Goal: Task Accomplishment & Management: Complete application form

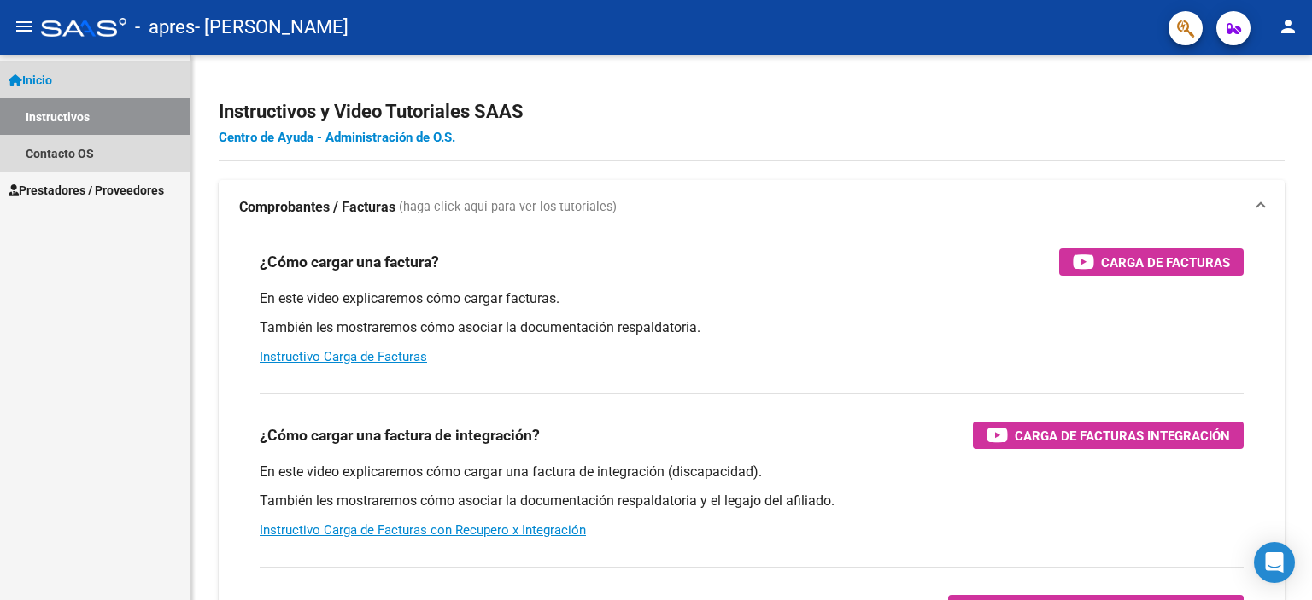
click at [46, 79] on span "Inicio" at bounding box center [31, 80] width 44 height 19
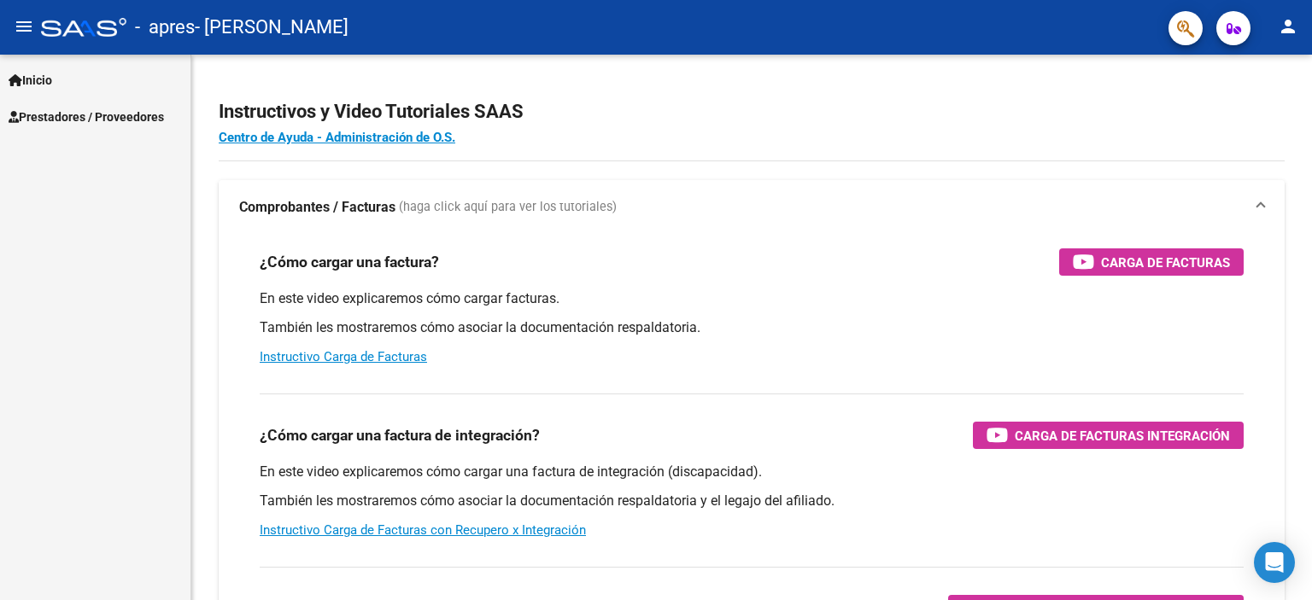
click at [46, 79] on span "Inicio" at bounding box center [31, 80] width 44 height 19
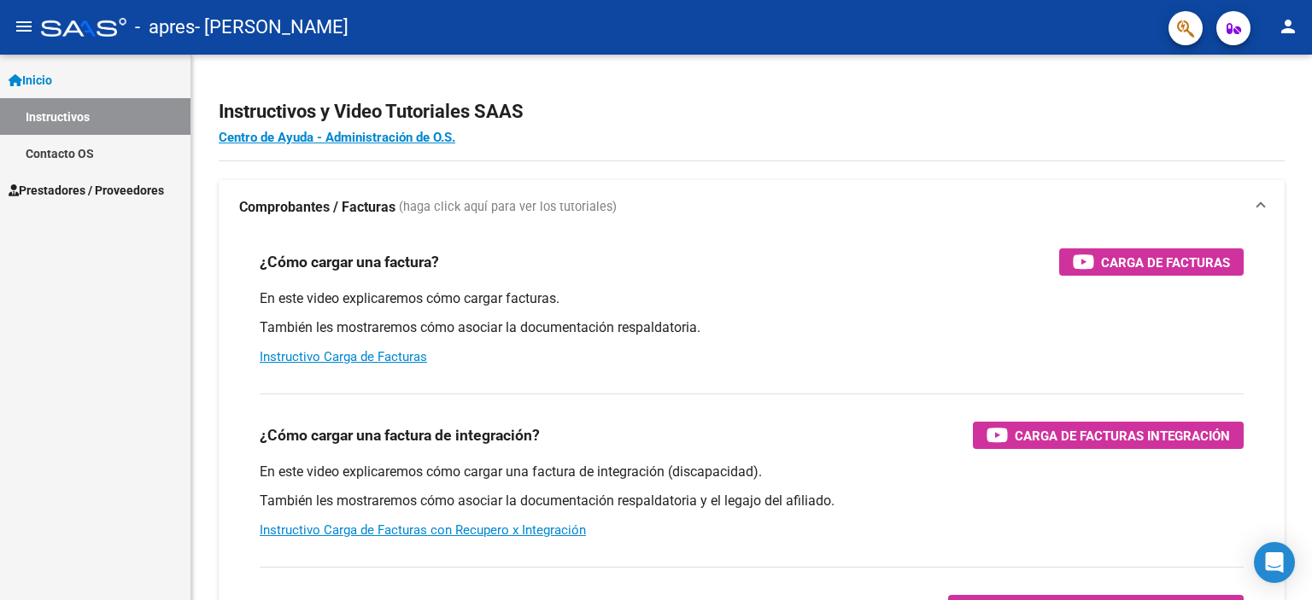
click at [97, 184] on span "Prestadores / Proveedores" at bounding box center [86, 190] width 155 height 19
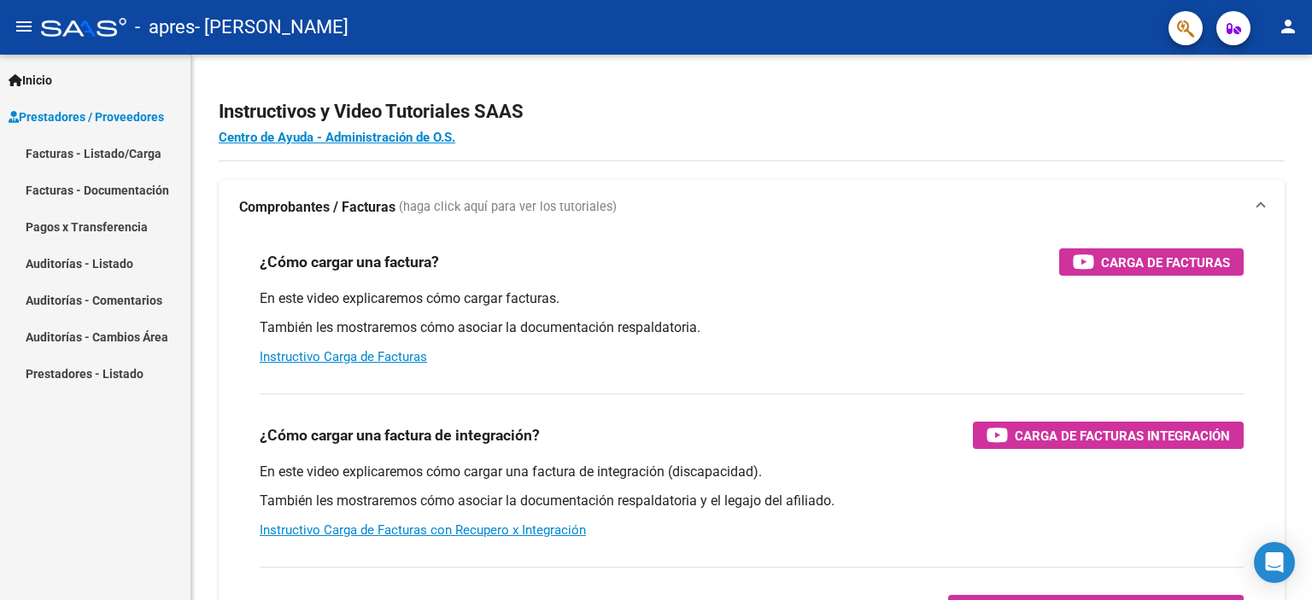
click at [75, 156] on link "Facturas - Listado/Carga" at bounding box center [95, 153] width 190 height 37
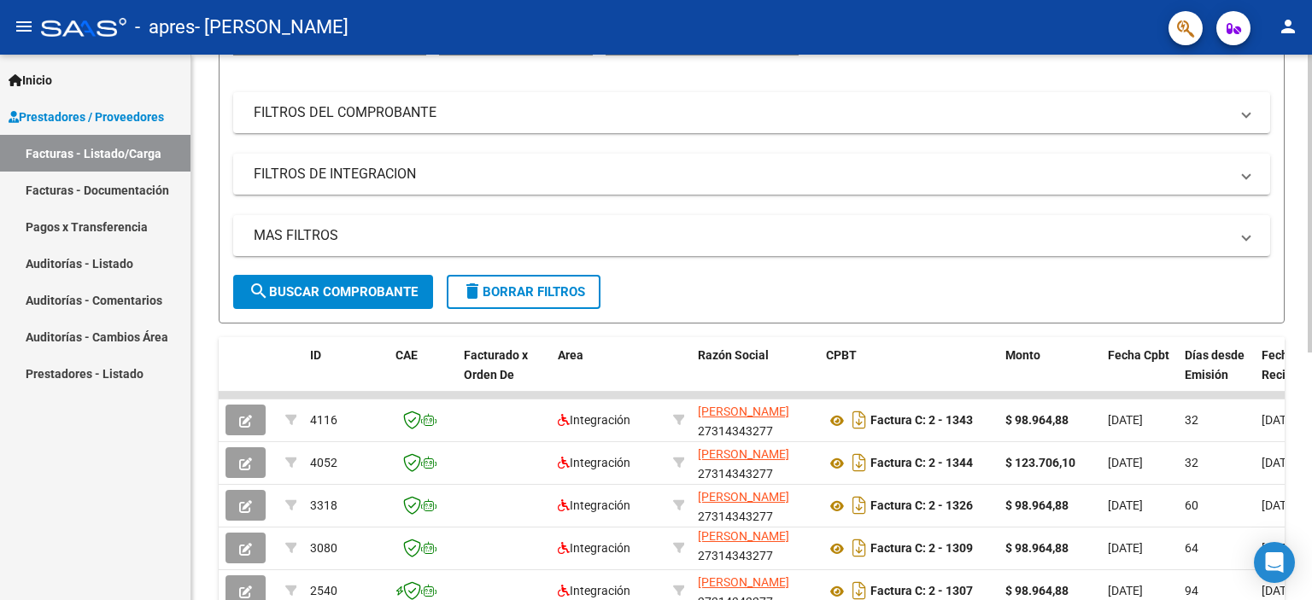
scroll to position [26, 0]
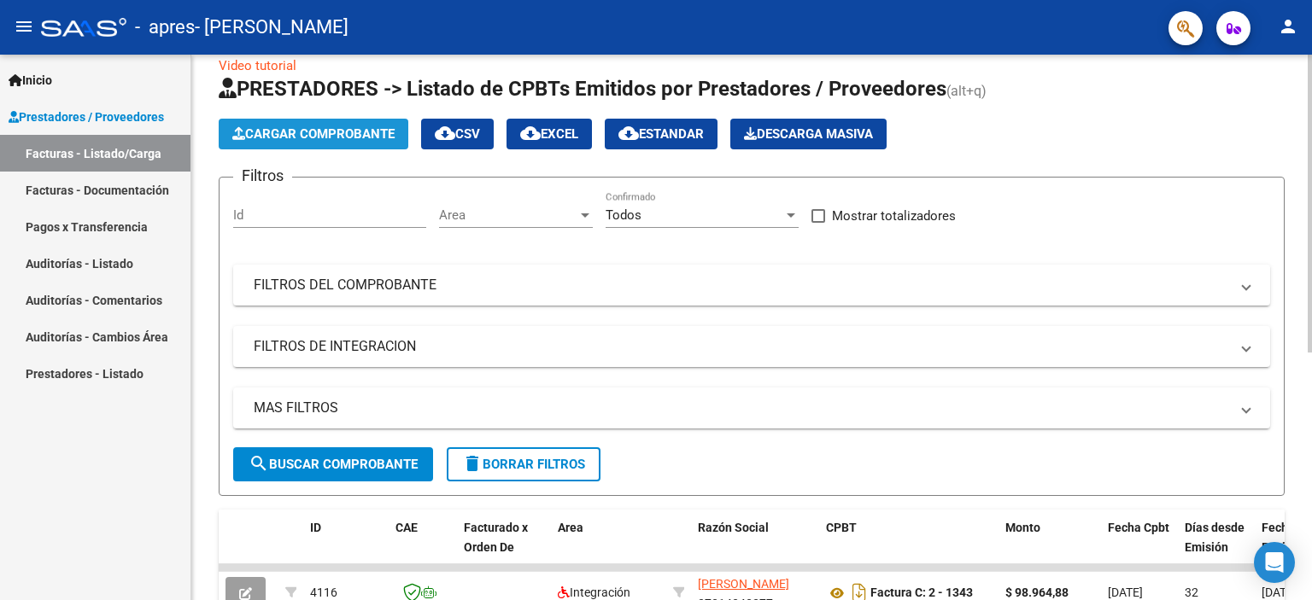
click at [323, 135] on span "Cargar Comprobante" at bounding box center [313, 133] width 162 height 15
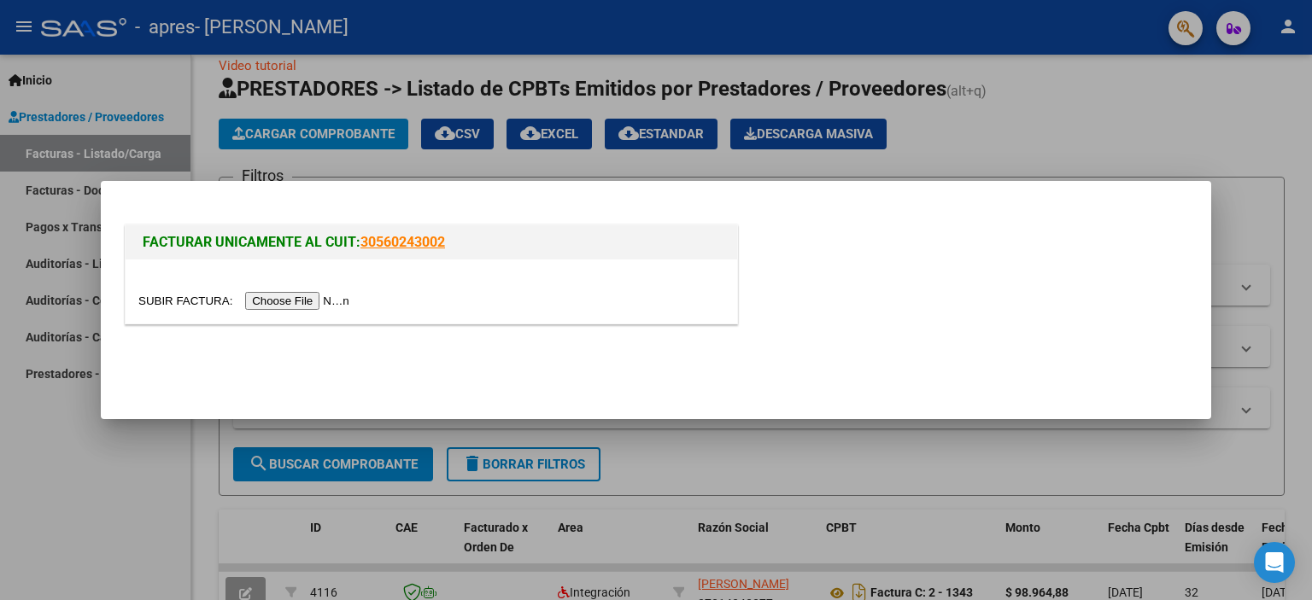
click at [299, 301] on input "file" at bounding box center [246, 301] width 216 height 18
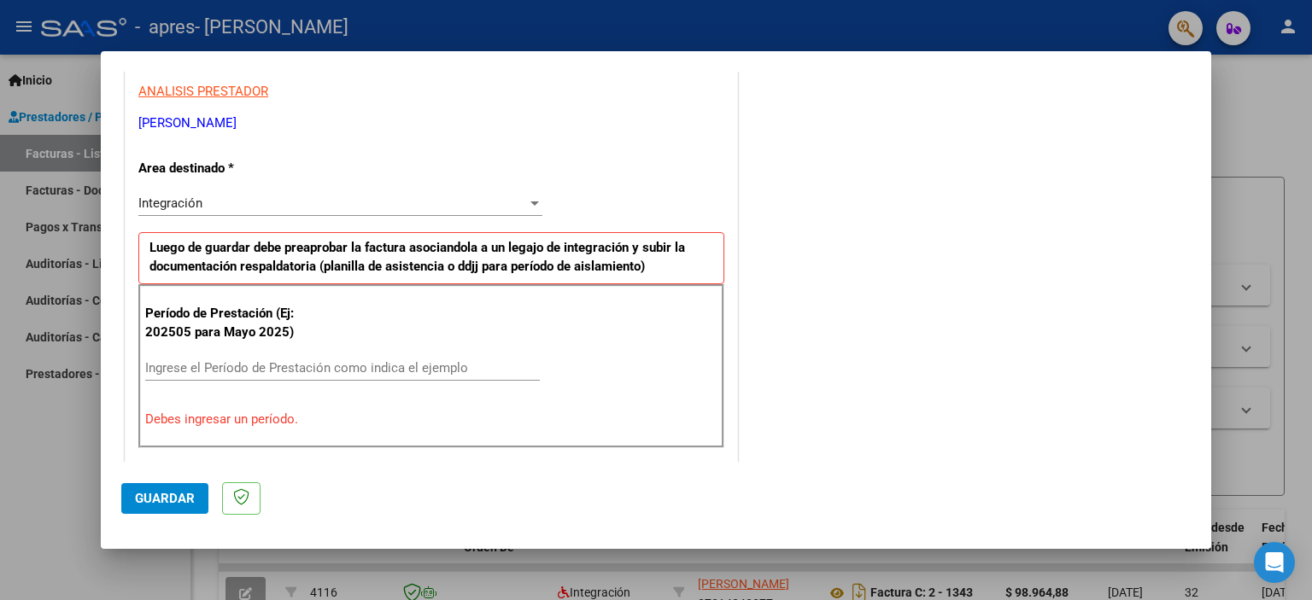
scroll to position [342, 0]
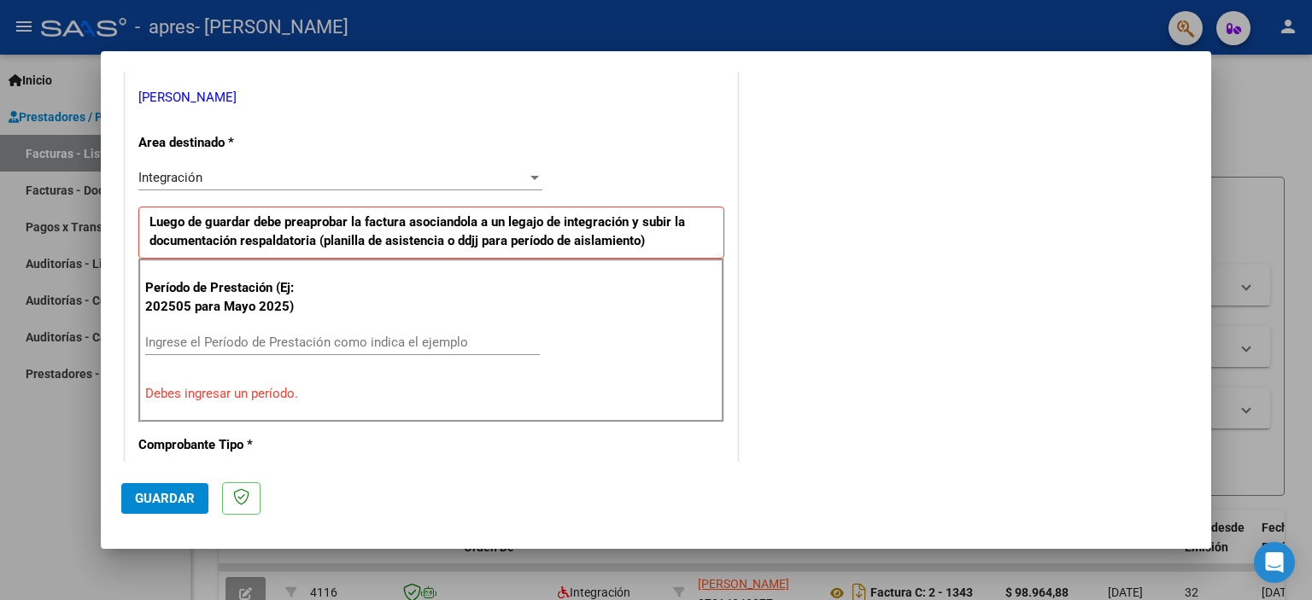
click at [379, 335] on input "Ingrese el Período de Prestación como indica el ejemplo" at bounding box center [342, 342] width 395 height 15
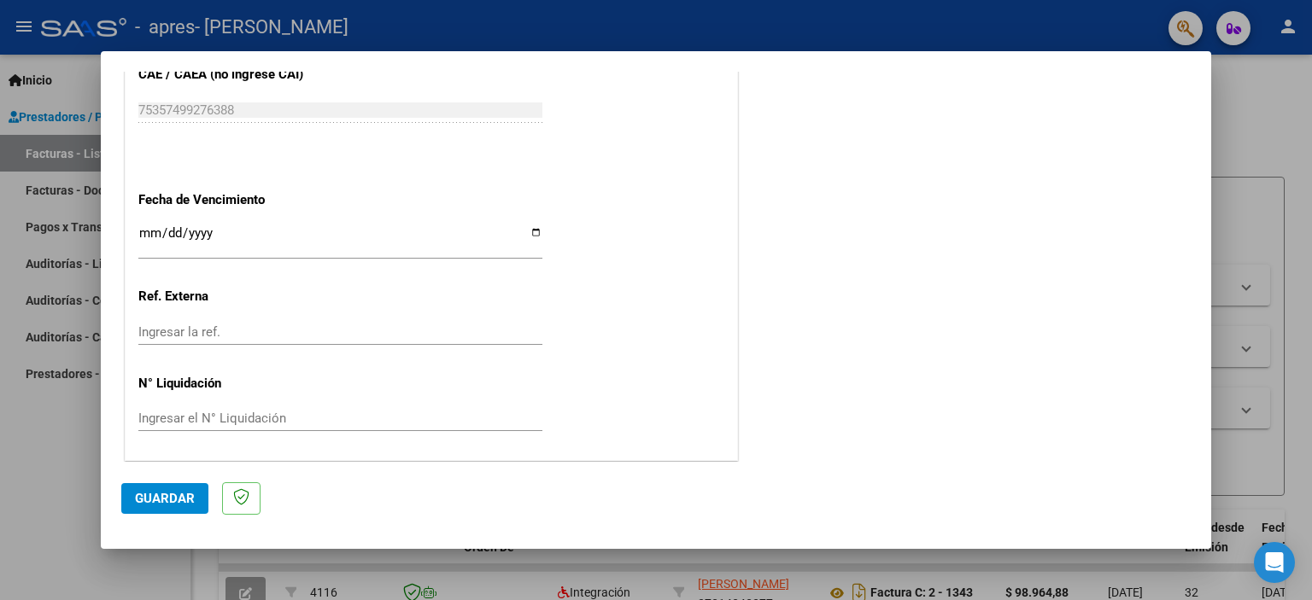
scroll to position [1110, 0]
type input "202508"
click at [148, 504] on span "Guardar" at bounding box center [165, 498] width 60 height 15
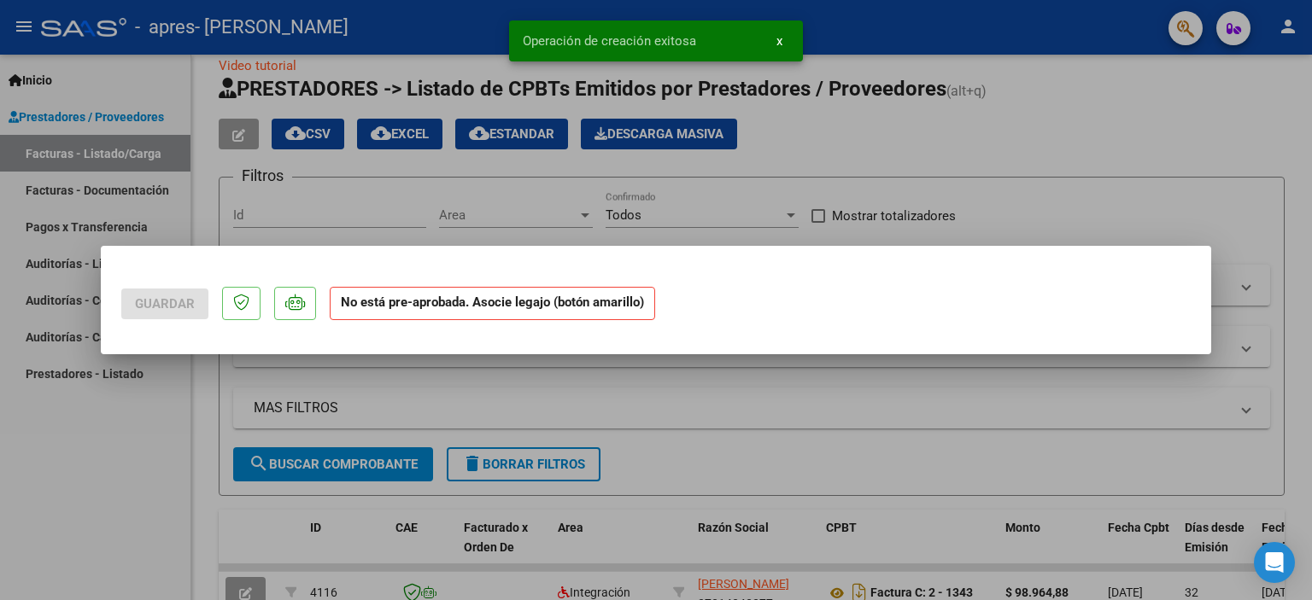
scroll to position [0, 0]
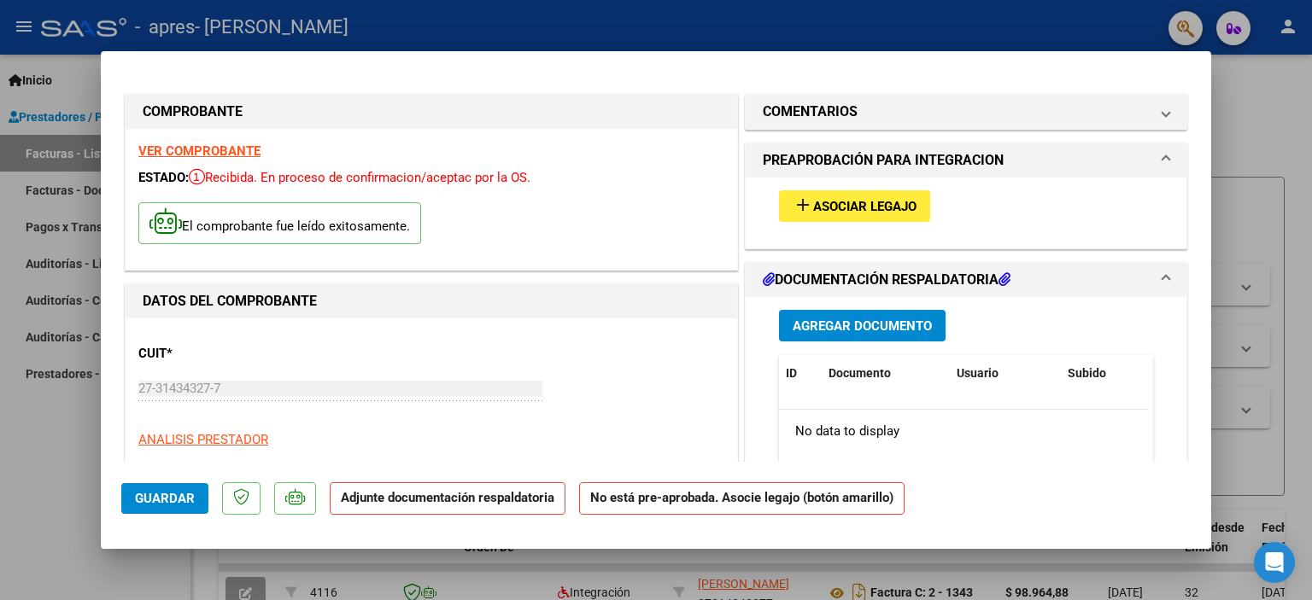
click at [861, 201] on span "Asociar Legajo" at bounding box center [864, 206] width 103 height 15
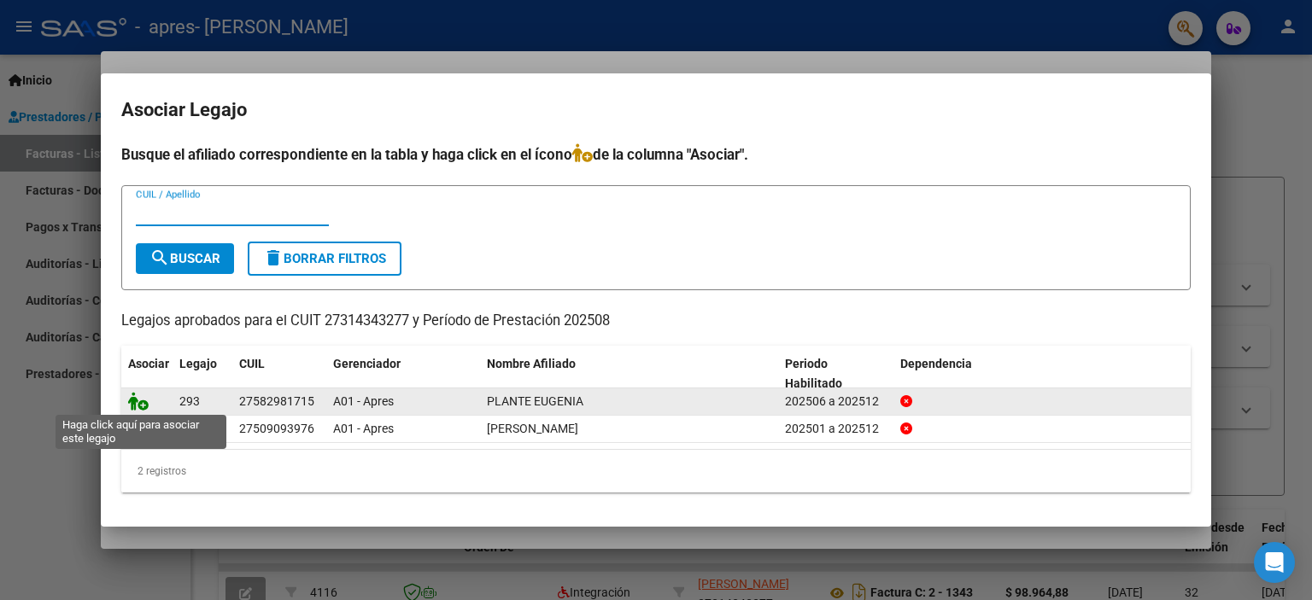
click at [145, 406] on icon at bounding box center [138, 401] width 20 height 19
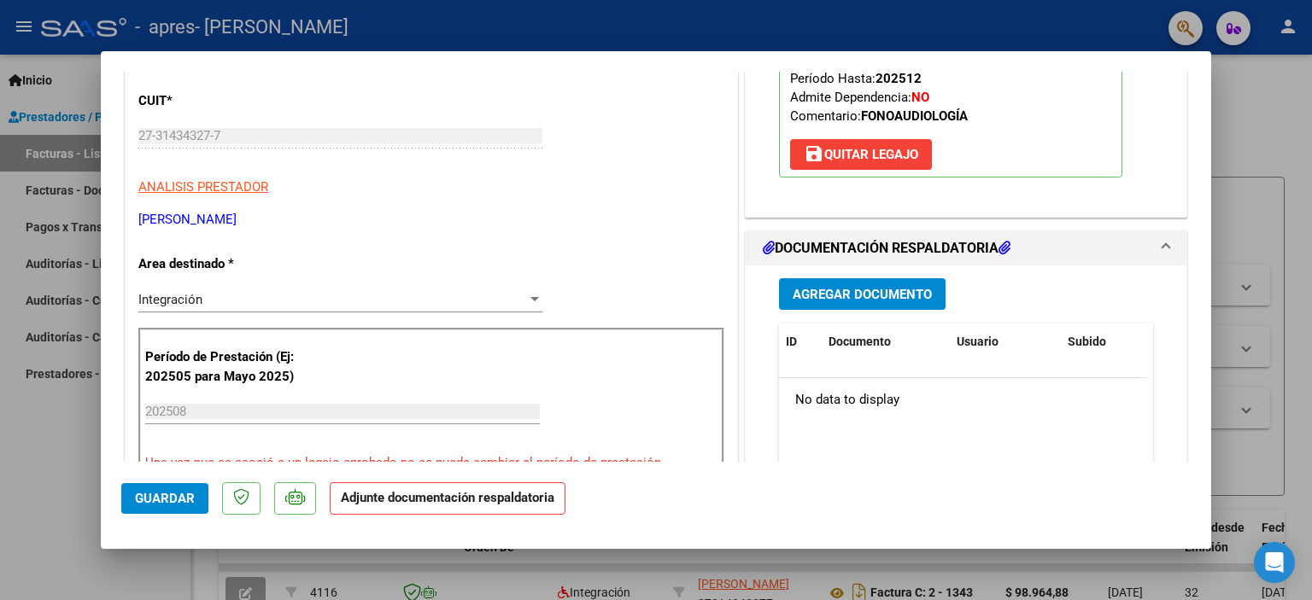
scroll to position [256, 0]
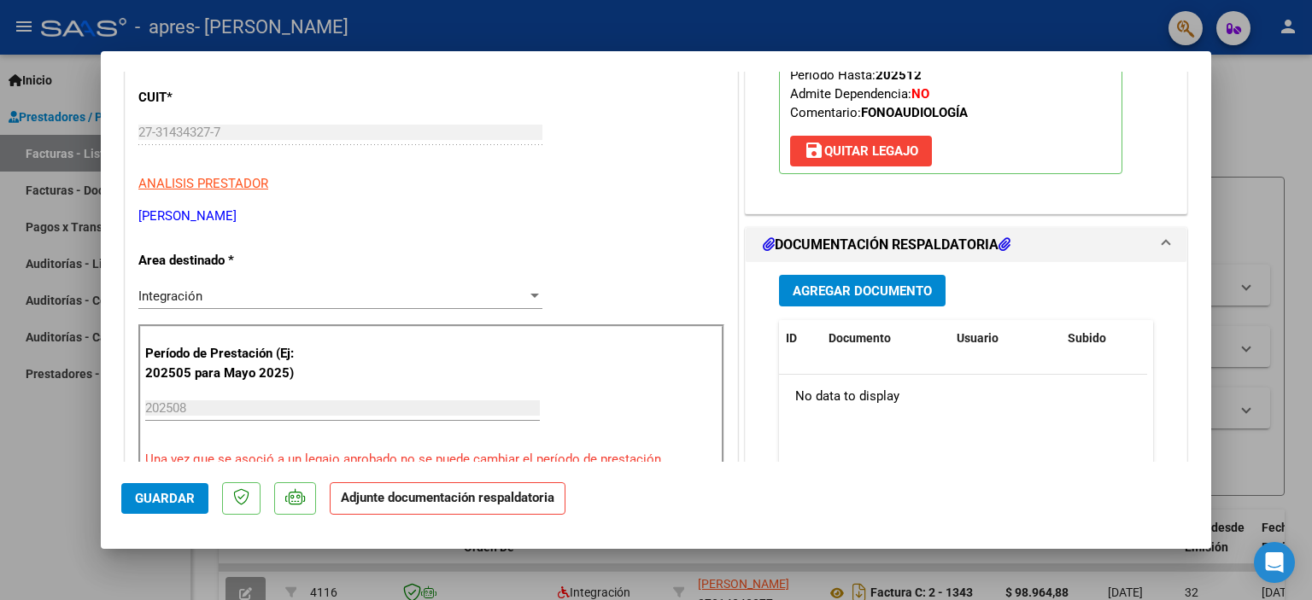
click at [903, 287] on span "Agregar Documento" at bounding box center [861, 290] width 139 height 15
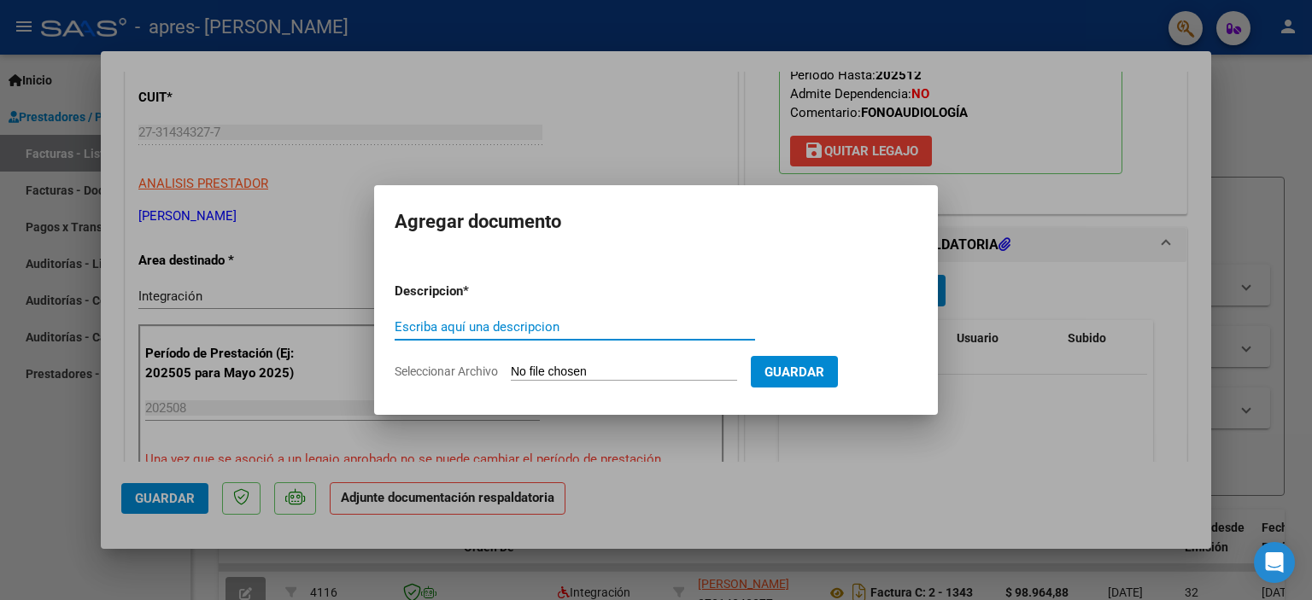
click at [430, 324] on input "Escriba aquí una descripcion" at bounding box center [575, 326] width 360 height 15
type input "Planilla de Asistencia [PERSON_NAME]"
click at [593, 368] on input "Seleccionar Archivo" at bounding box center [624, 373] width 226 height 16
type input "C:\fakepath\planilla [PERSON_NAME].pdf"
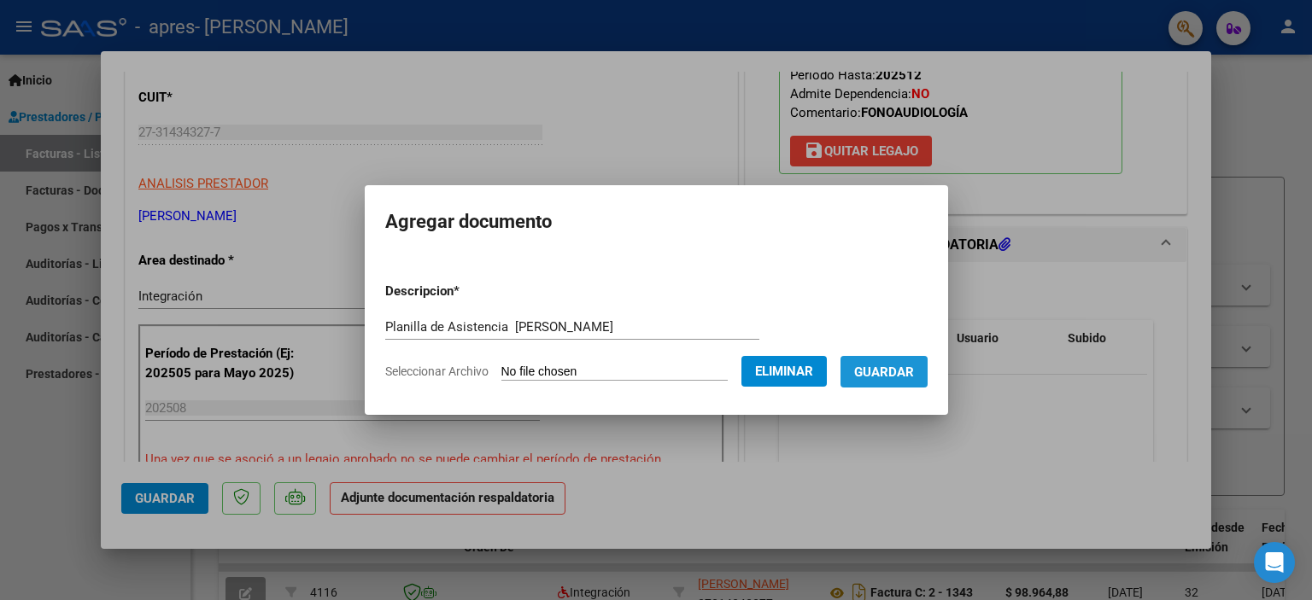
click at [914, 373] on span "Guardar" at bounding box center [884, 372] width 60 height 15
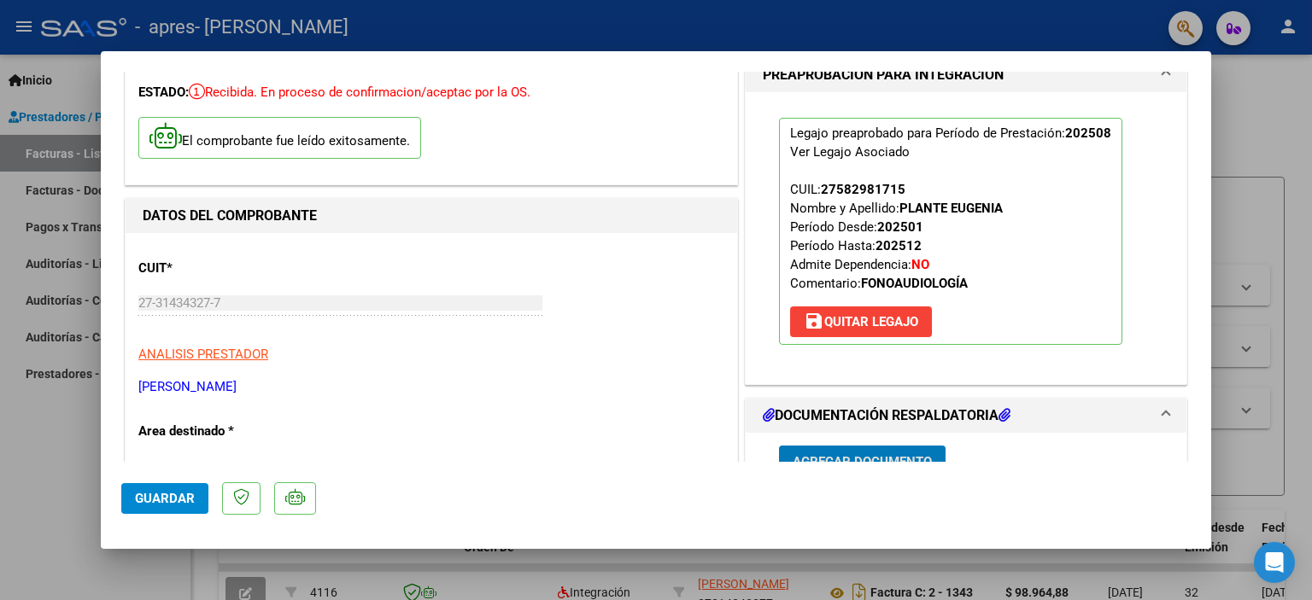
scroll to position [342, 0]
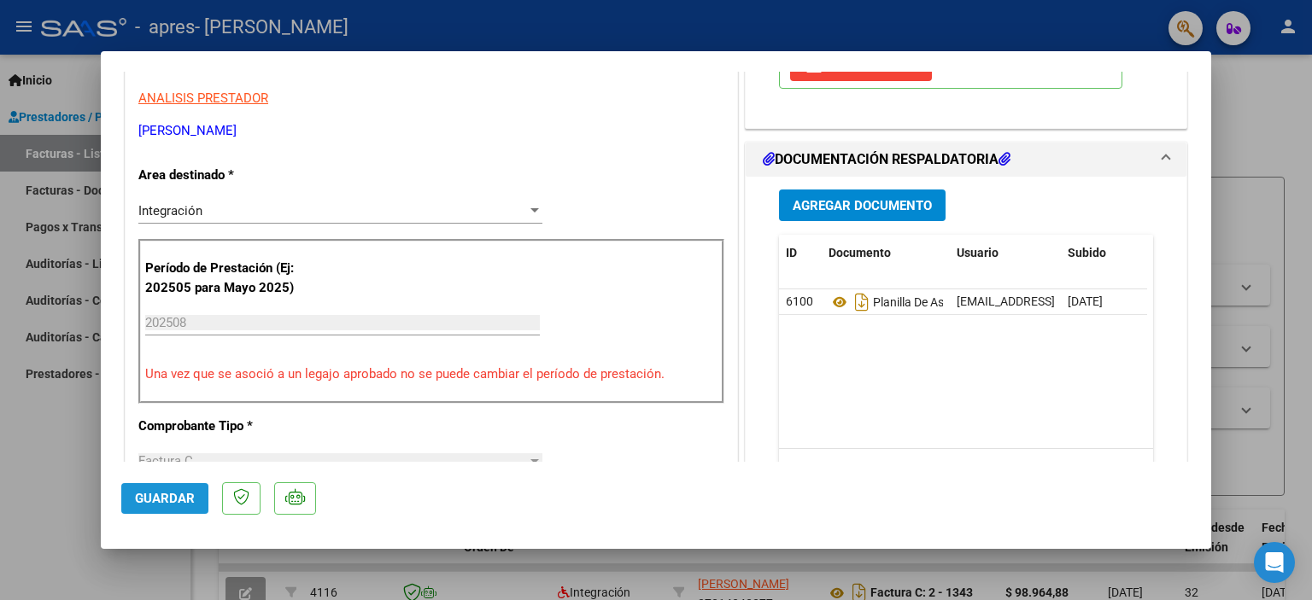
click at [167, 494] on span "Guardar" at bounding box center [165, 498] width 60 height 15
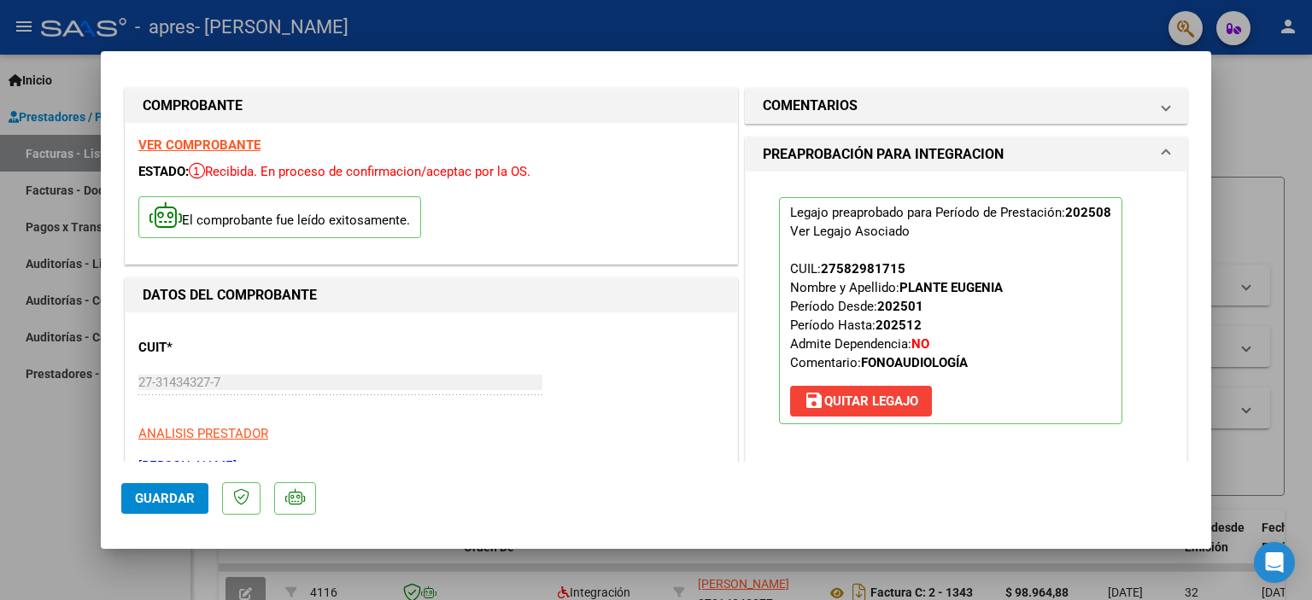
scroll to position [0, 0]
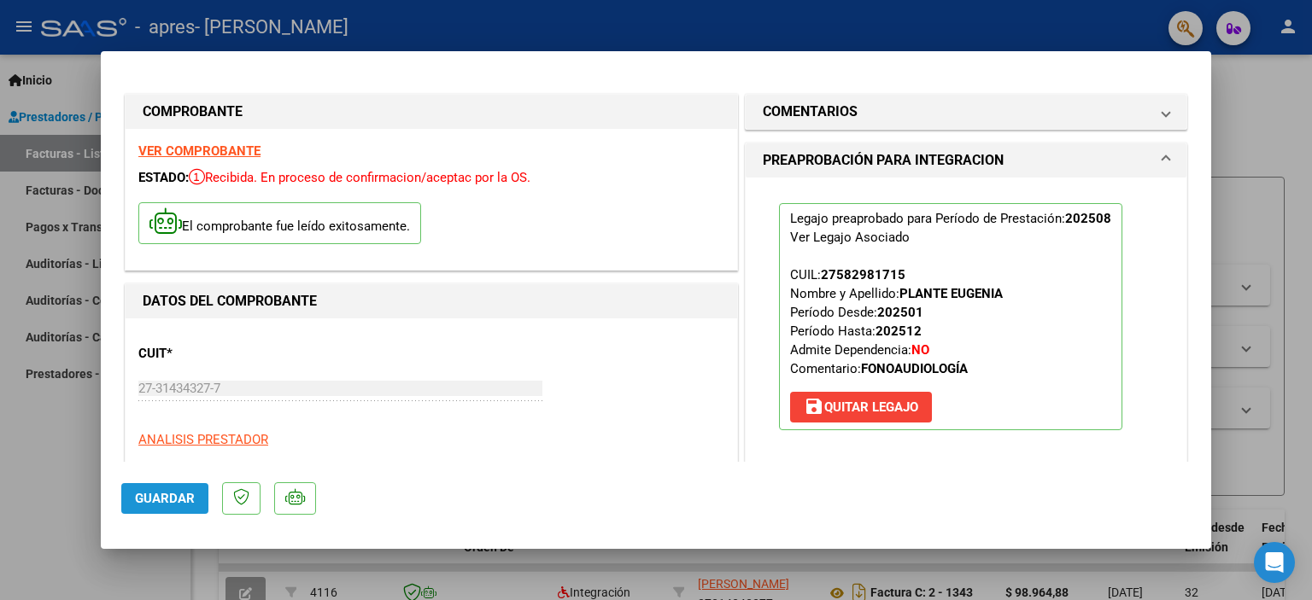
click at [158, 506] on button "Guardar" at bounding box center [164, 498] width 87 height 31
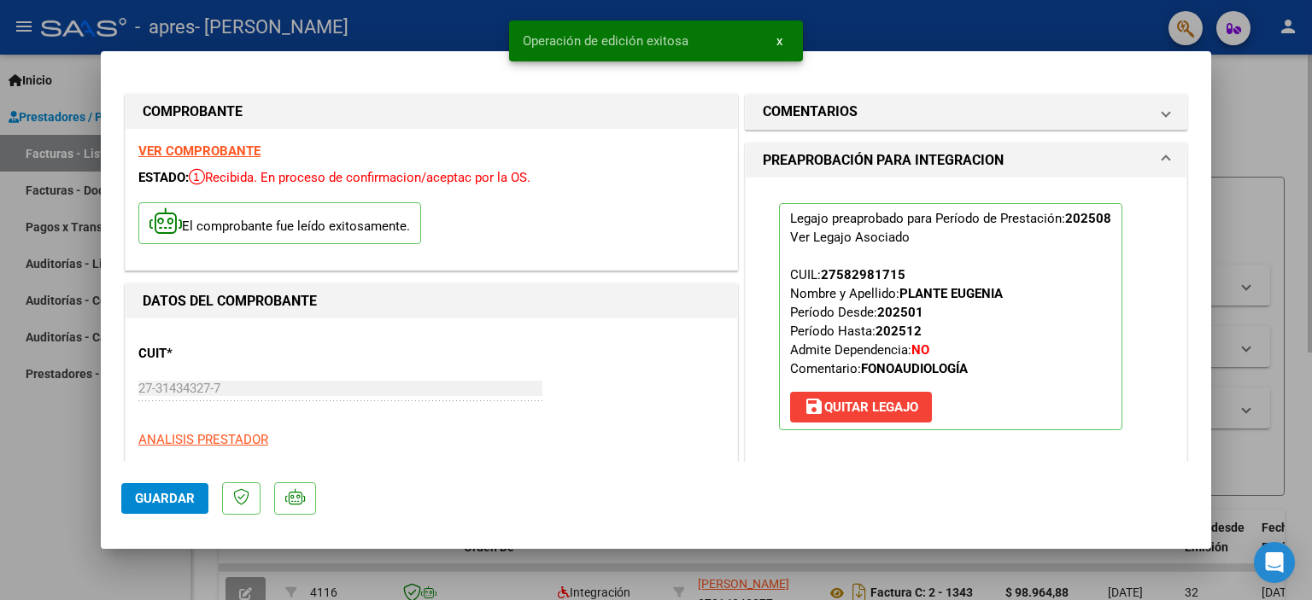
click at [1254, 121] on div at bounding box center [656, 300] width 1312 height 600
type input "$ 0,00"
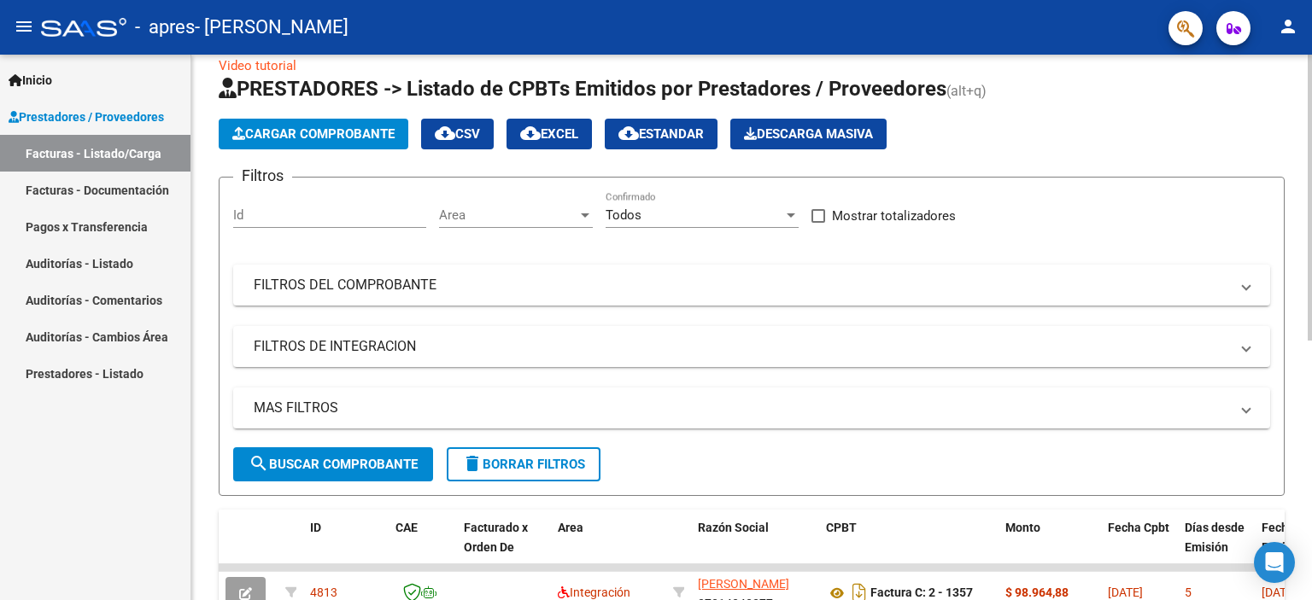
click at [389, 136] on span "Cargar Comprobante" at bounding box center [313, 133] width 162 height 15
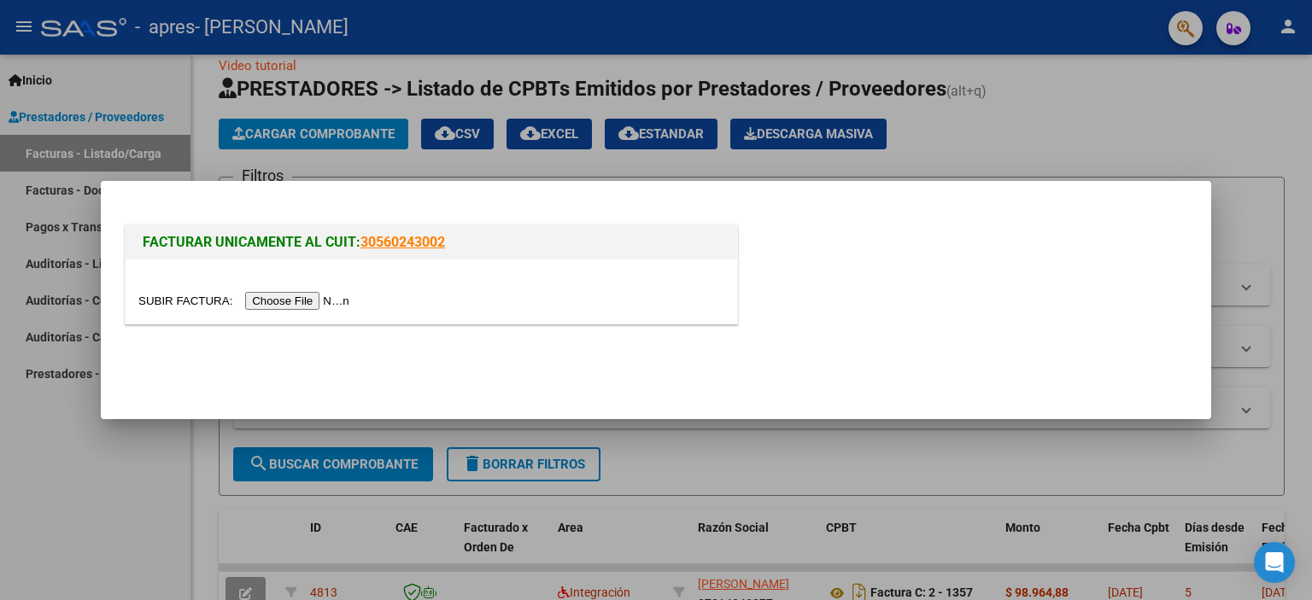
click at [326, 301] on input "file" at bounding box center [246, 301] width 216 height 18
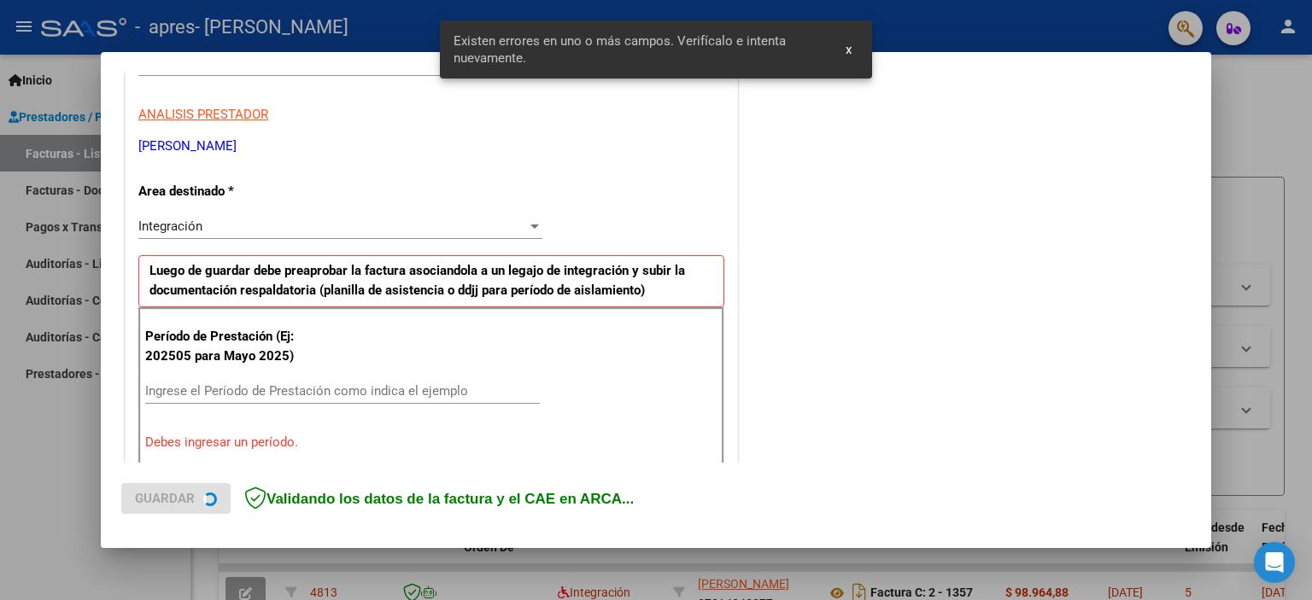
scroll to position [365, 0]
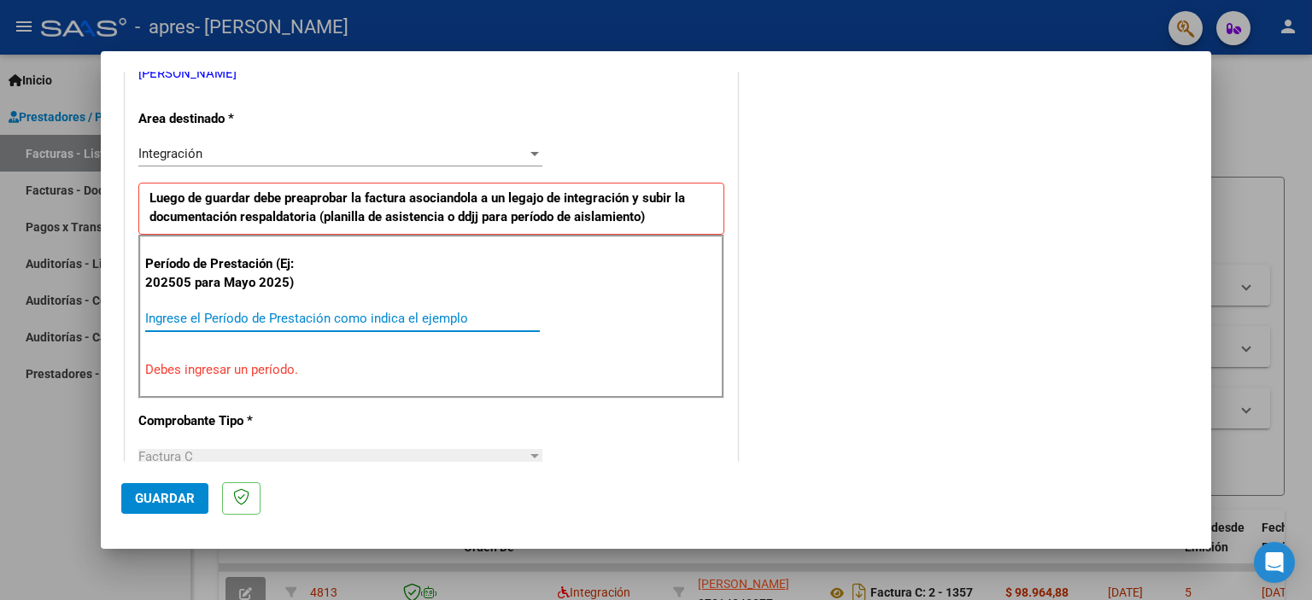
click at [285, 316] on input "Ingrese el Período de Prestación como indica el ejemplo" at bounding box center [342, 318] width 395 height 15
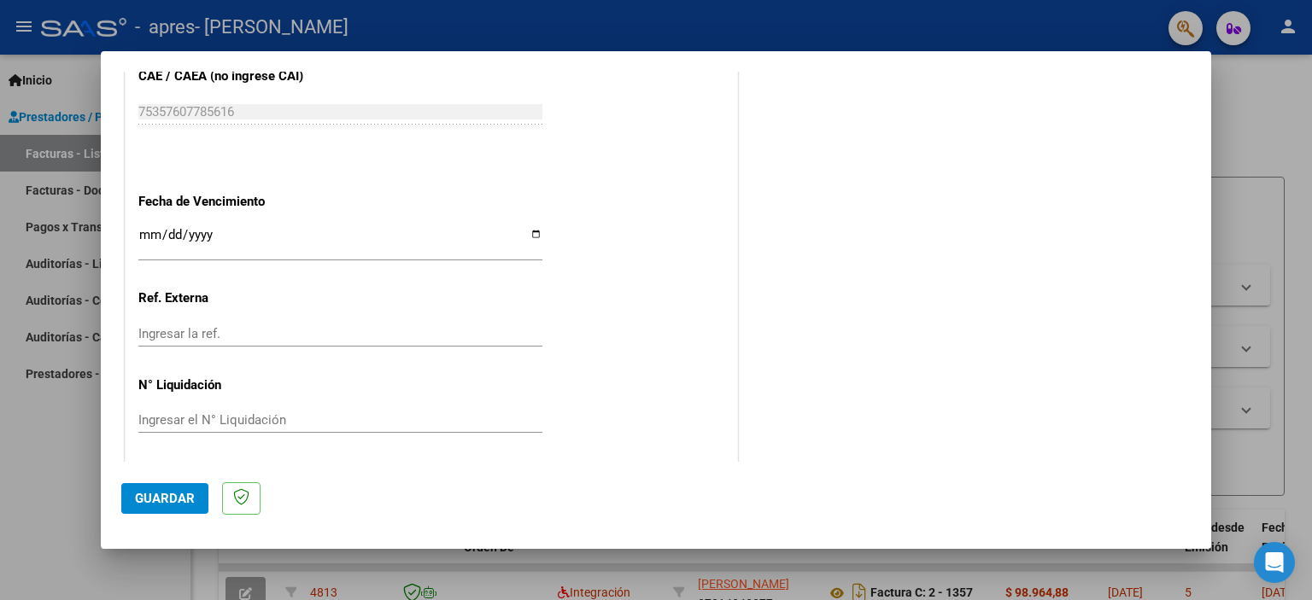
scroll to position [1110, 0]
type input "202508"
click at [148, 497] on span "Guardar" at bounding box center [165, 498] width 60 height 15
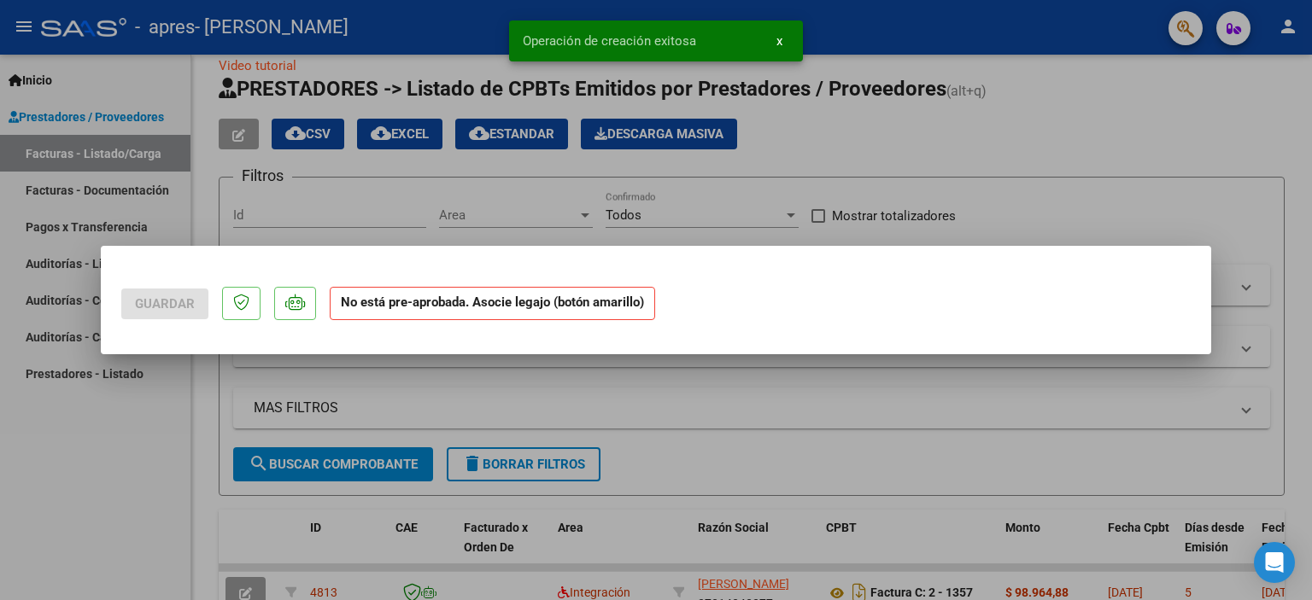
scroll to position [0, 0]
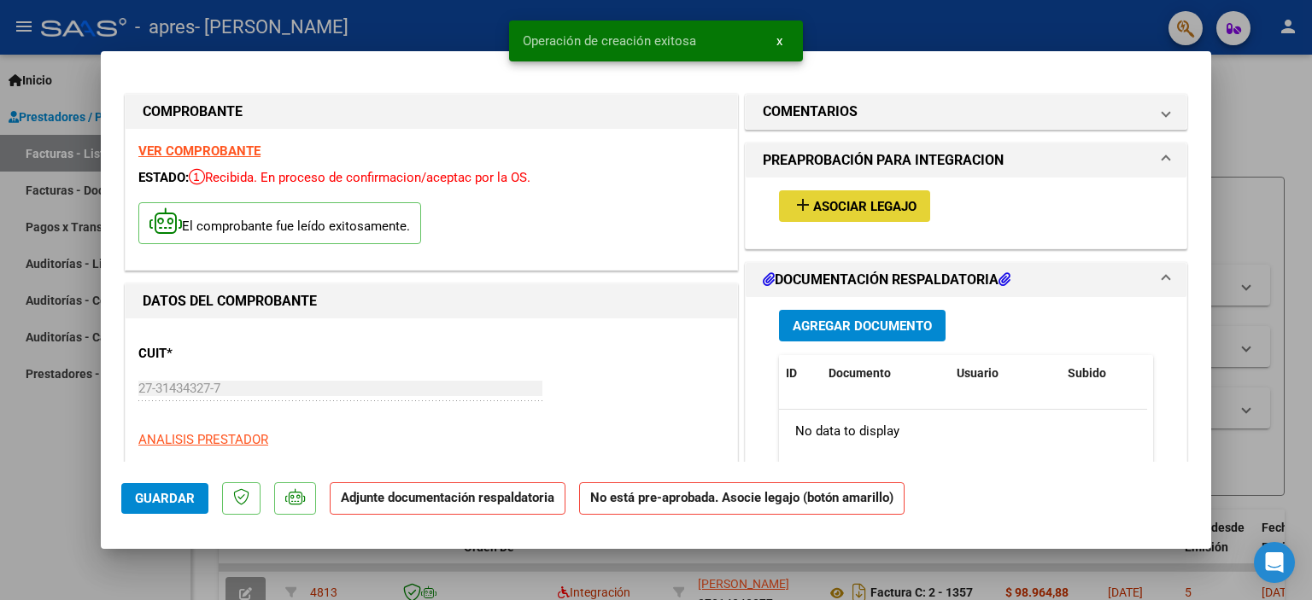
click at [794, 204] on mat-icon "add" at bounding box center [802, 205] width 20 height 20
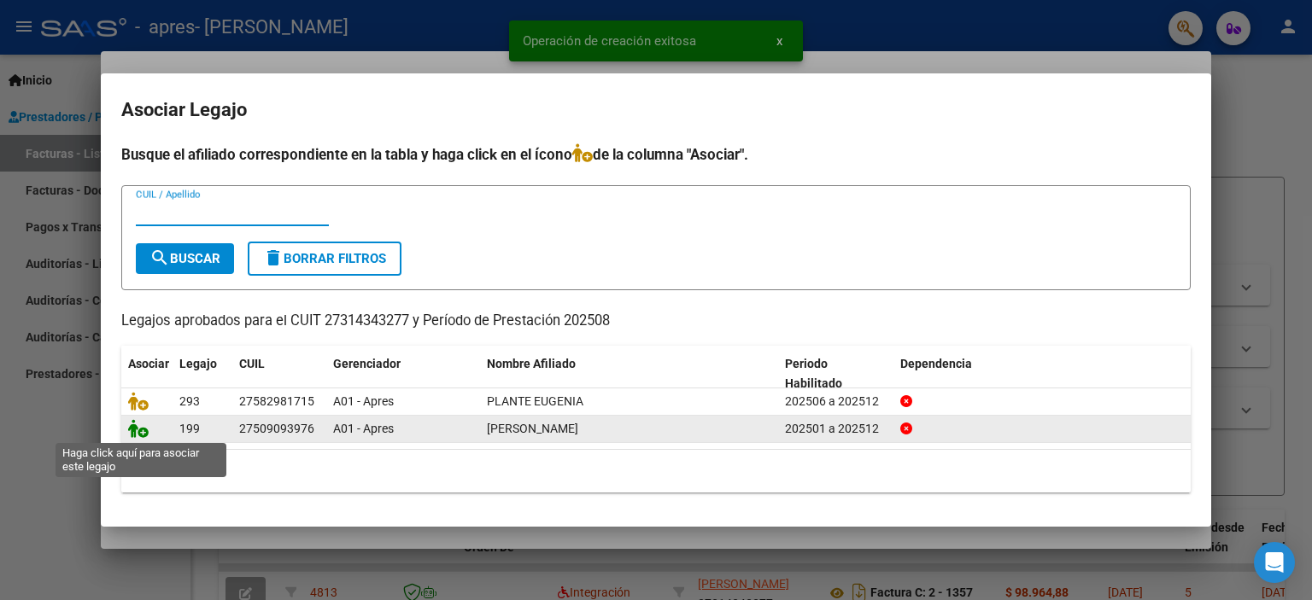
click at [141, 434] on icon at bounding box center [138, 428] width 20 height 19
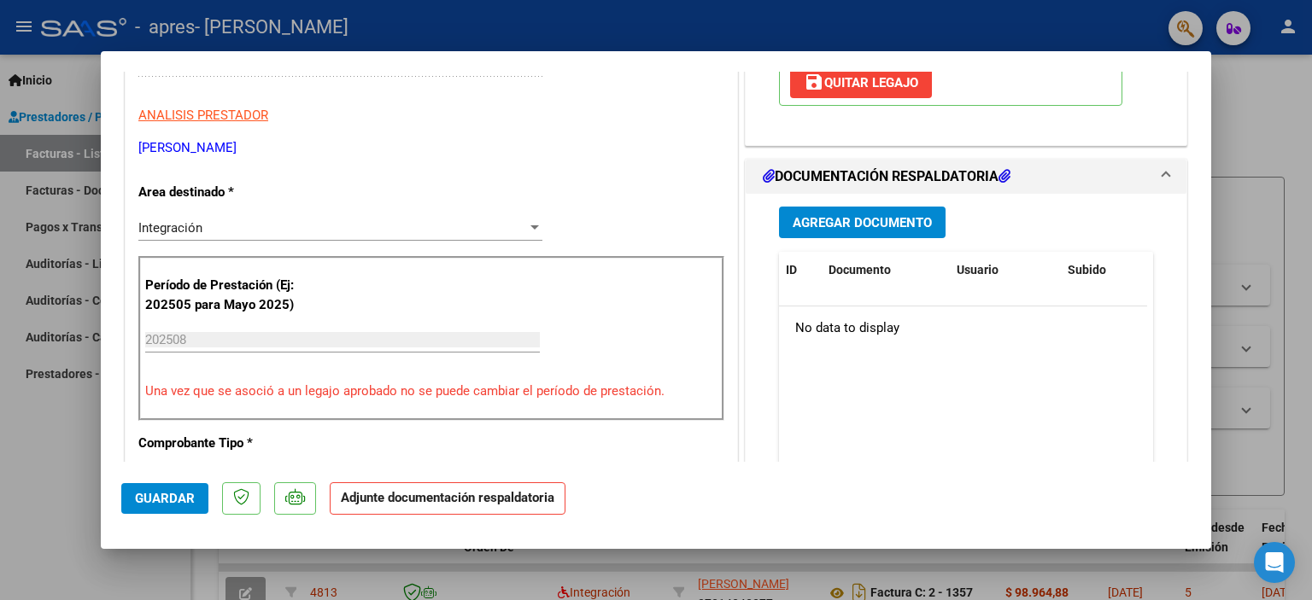
scroll to position [342, 0]
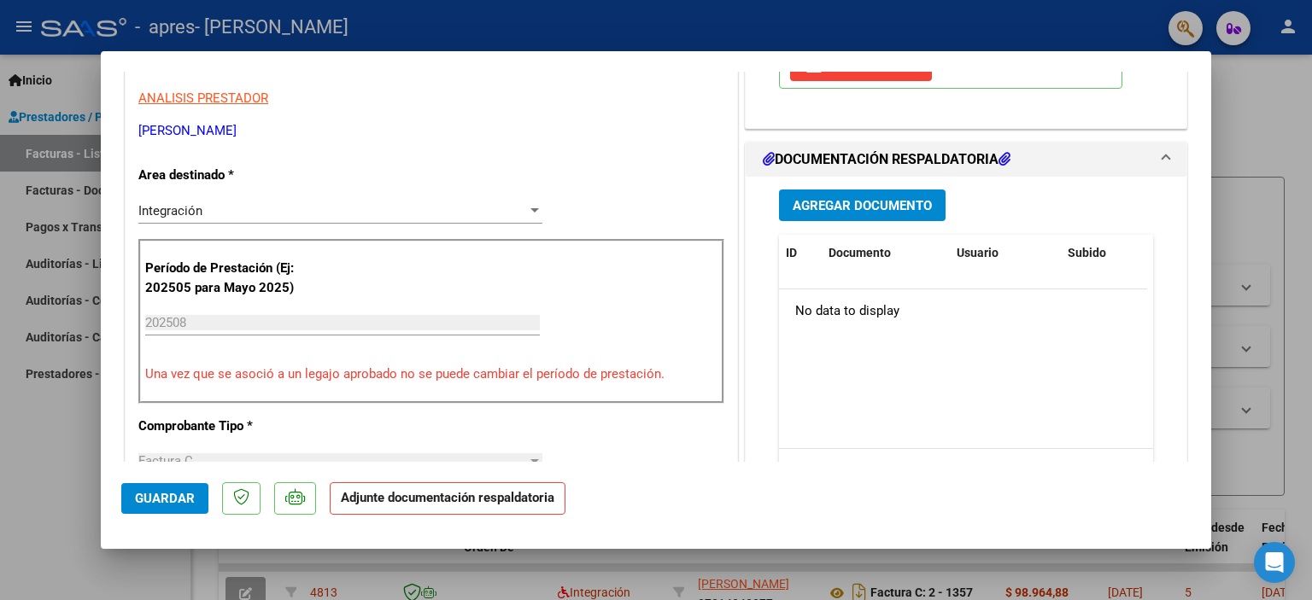
click at [900, 202] on span "Agregar Documento" at bounding box center [861, 205] width 139 height 15
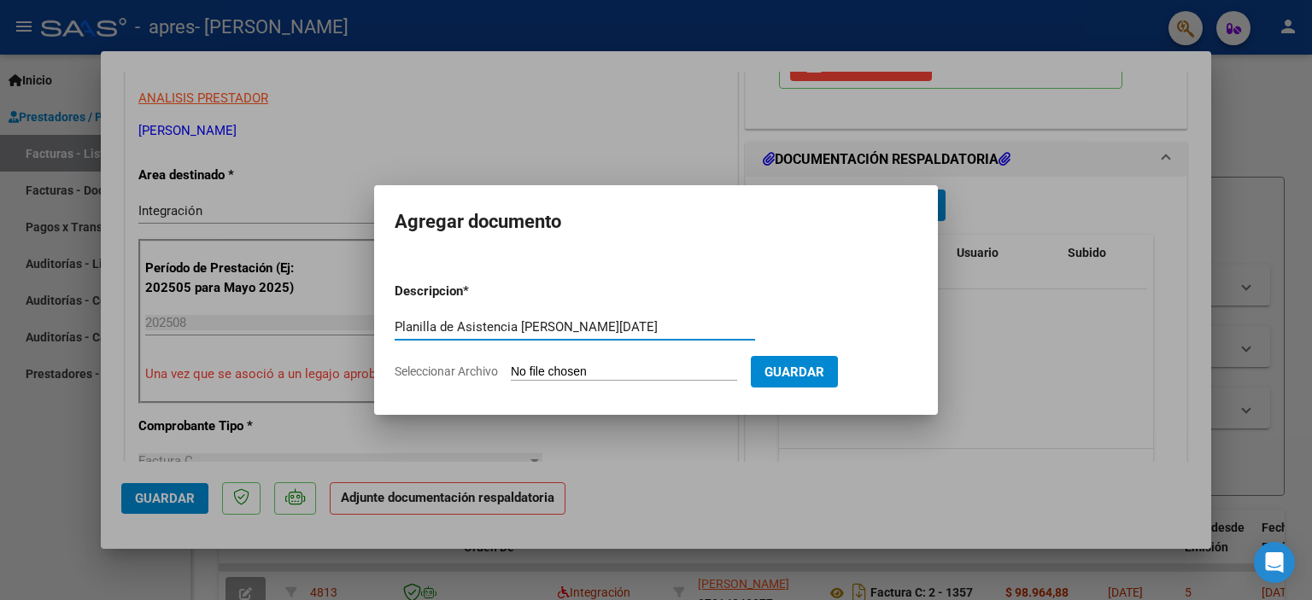
type input "Planilla de Asistencia [PERSON_NAME][DATE]"
click at [533, 361] on form "Descripcion * Planilla de Asistencia [PERSON_NAME][DATE] Escriba aquí una descr…" at bounding box center [656, 331] width 523 height 125
click at [529, 373] on input "Seleccionar Archivo" at bounding box center [624, 373] width 226 height 16
type input "C:\fakepath\planilla [PERSON_NAME].pdf"
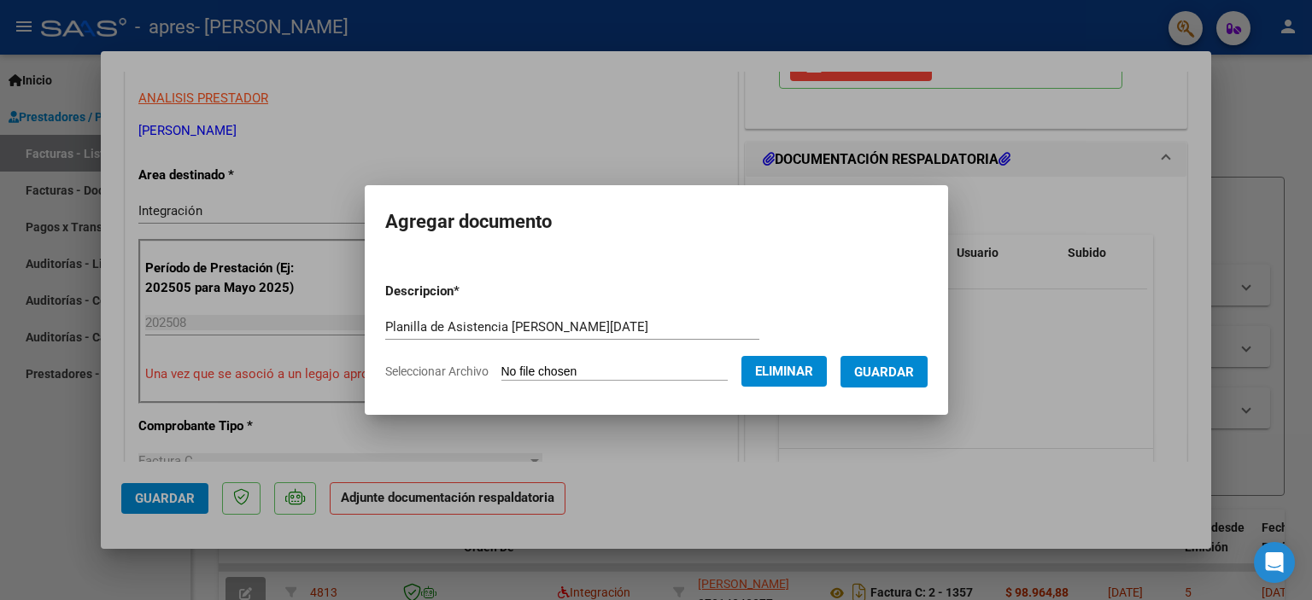
click at [905, 371] on span "Guardar" at bounding box center [884, 372] width 60 height 15
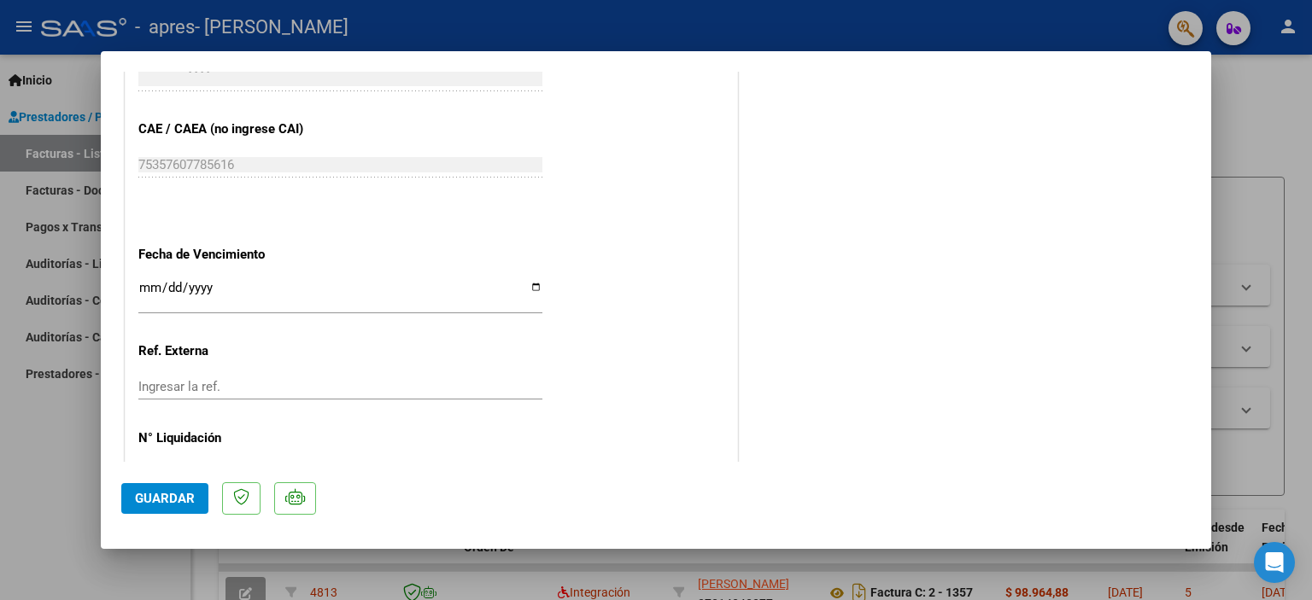
scroll to position [1137, 0]
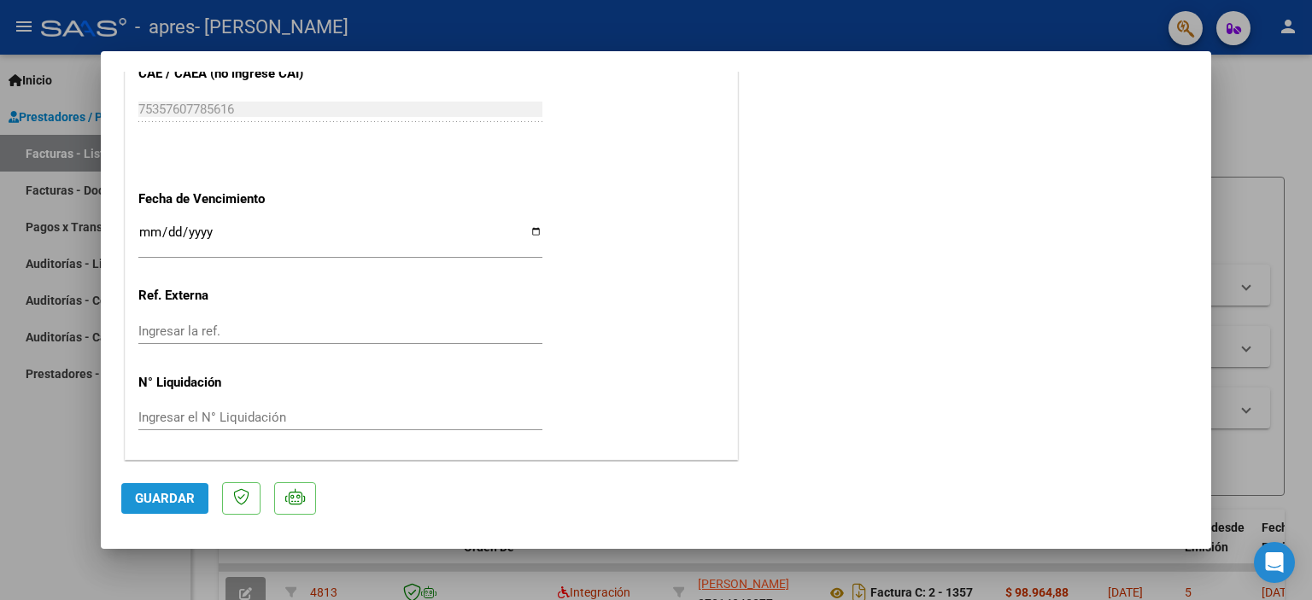
click at [148, 501] on span "Guardar" at bounding box center [165, 498] width 60 height 15
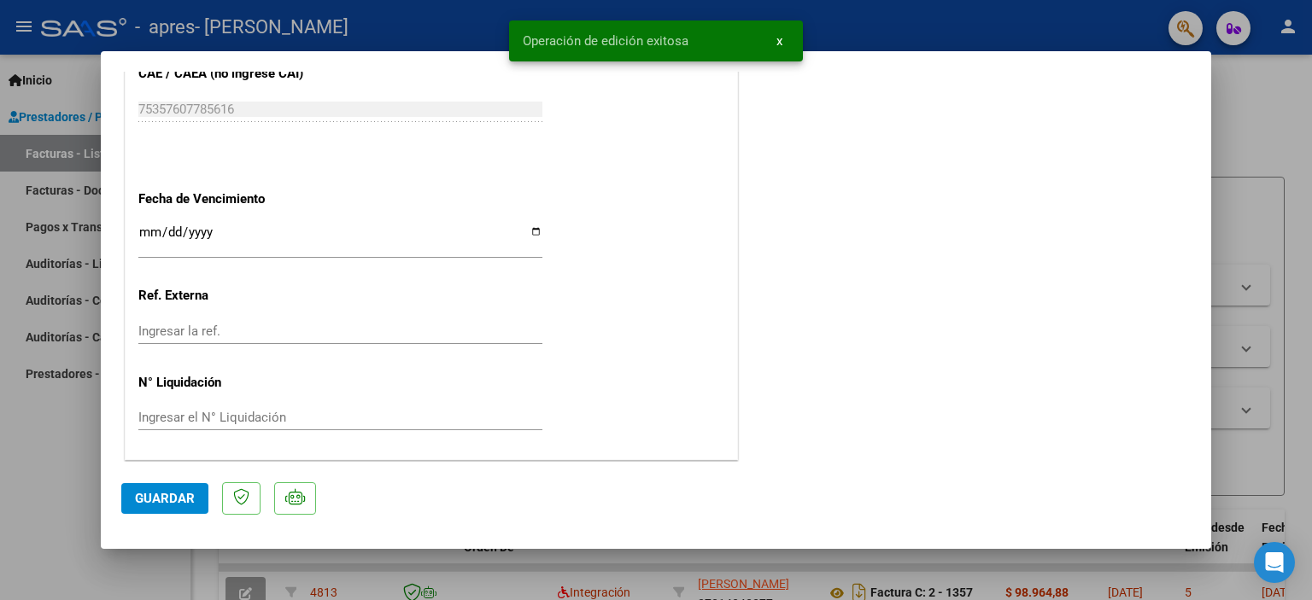
click at [1291, 130] on div at bounding box center [656, 300] width 1312 height 600
type input "$ 0,00"
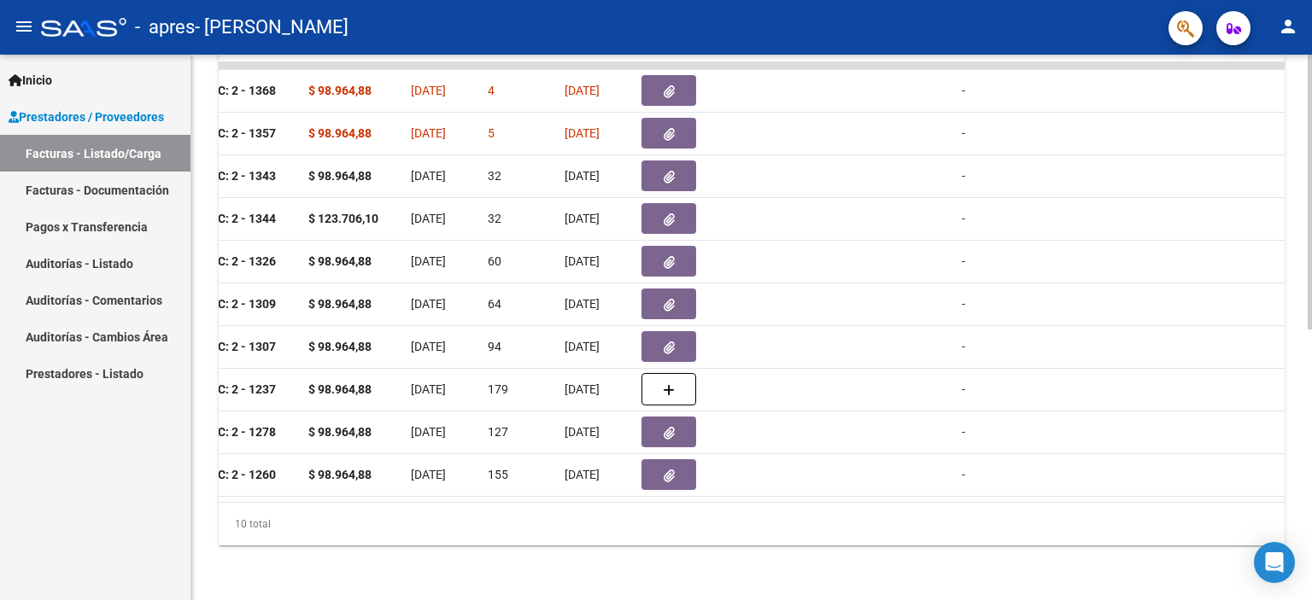
scroll to position [0, 0]
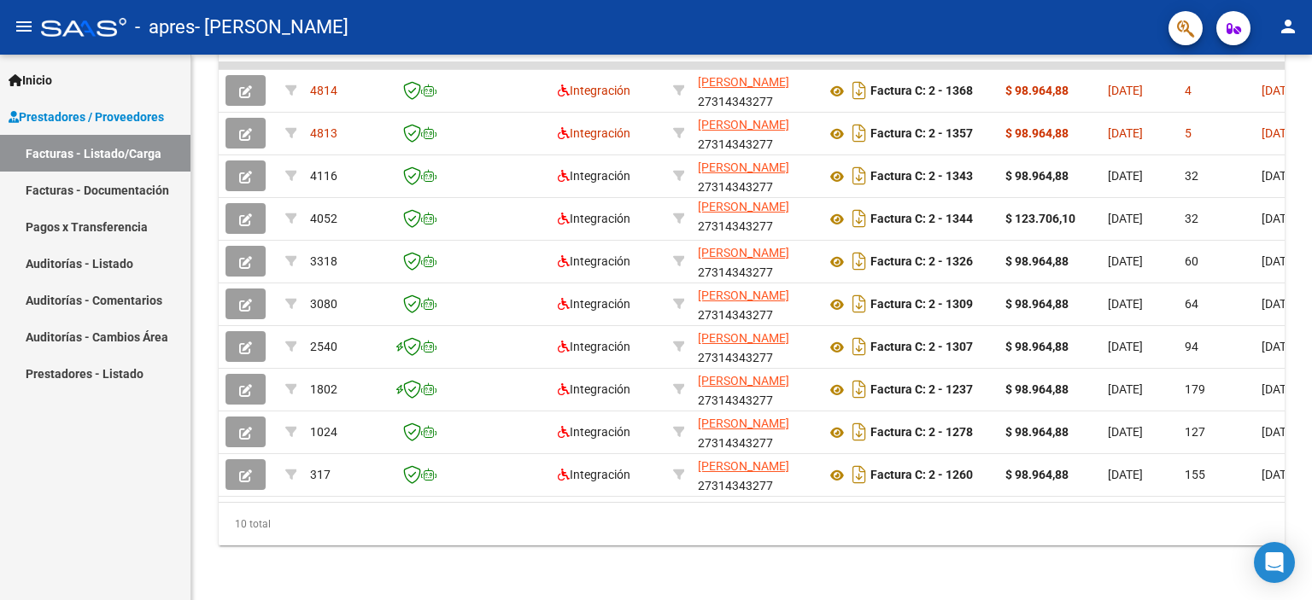
click at [1292, 30] on mat-icon "person" at bounding box center [1287, 26] width 20 height 20
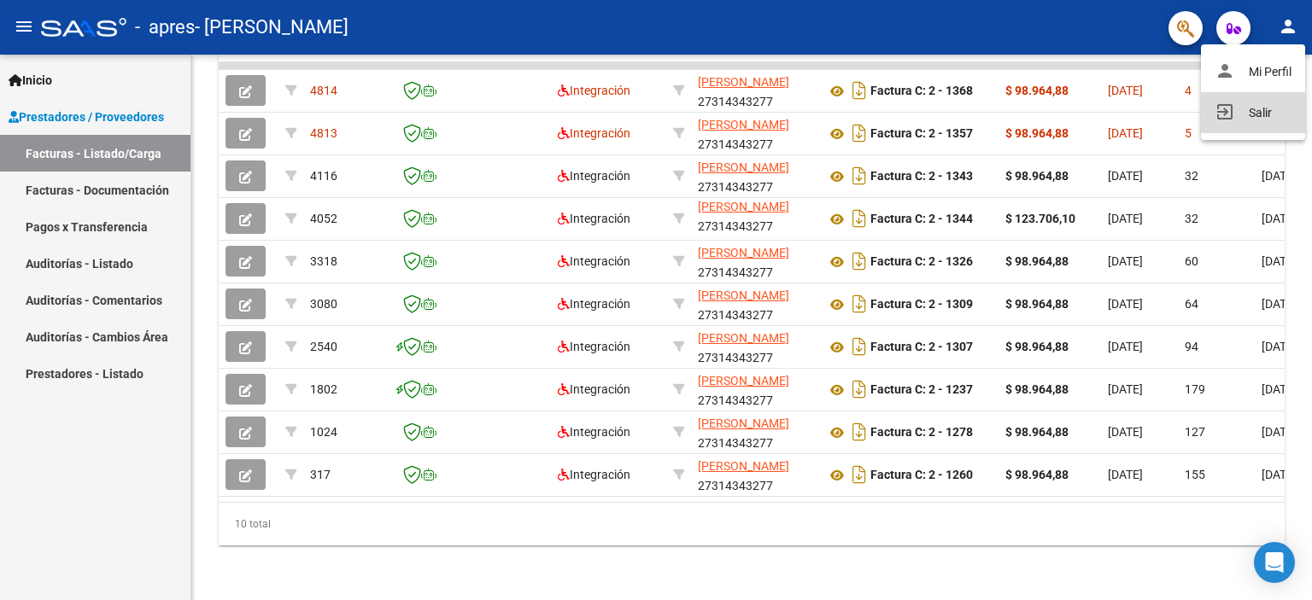
click at [1270, 113] on button "exit_to_app Salir" at bounding box center [1253, 112] width 104 height 41
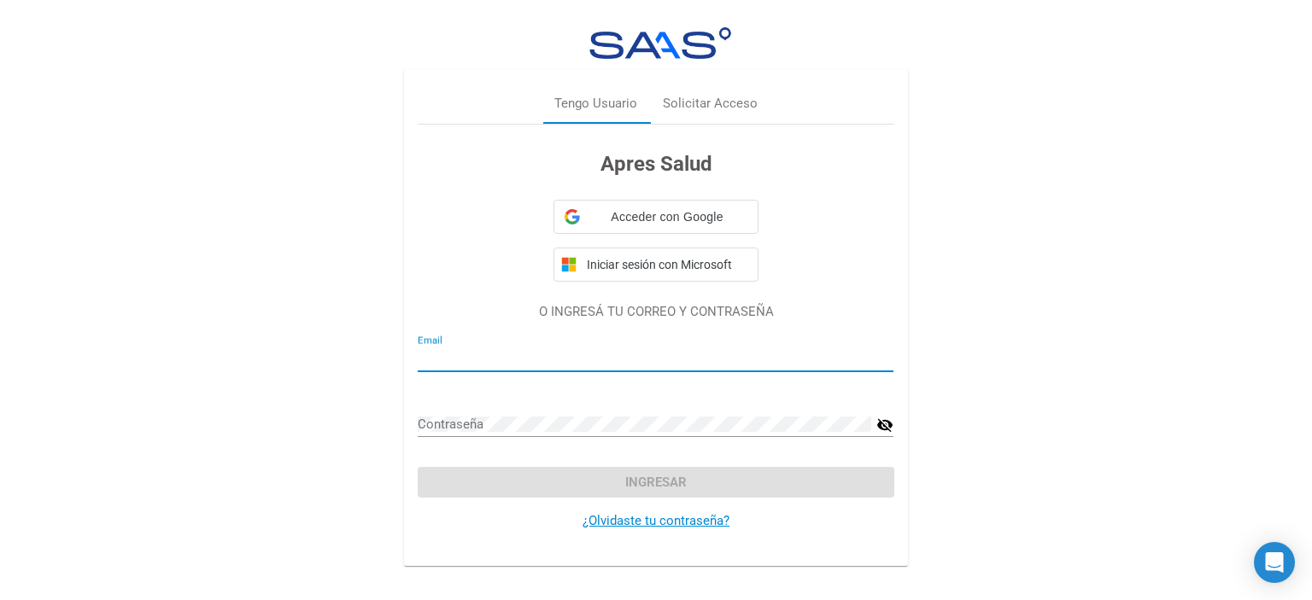
type input "[EMAIL_ADDRESS][DOMAIN_NAME]"
